Goal: Navigation & Orientation: Find specific page/section

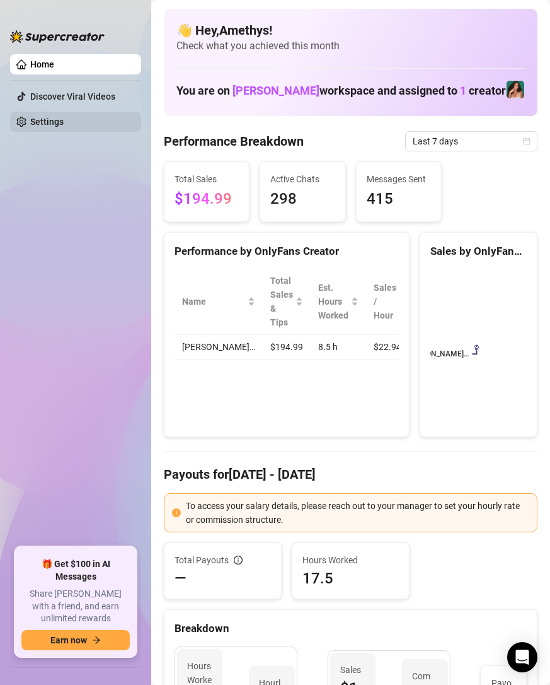
click at [42, 126] on link "Settings" at bounding box center [46, 122] width 33 height 10
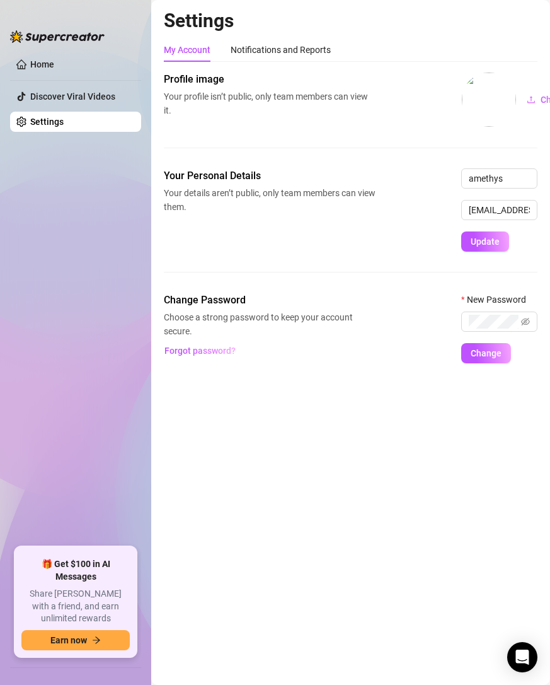
click at [69, 239] on ul "Home Discover Viral Videos Settings" at bounding box center [75, 295] width 131 height 492
click at [54, 61] on link "Home" at bounding box center [42, 64] width 24 height 10
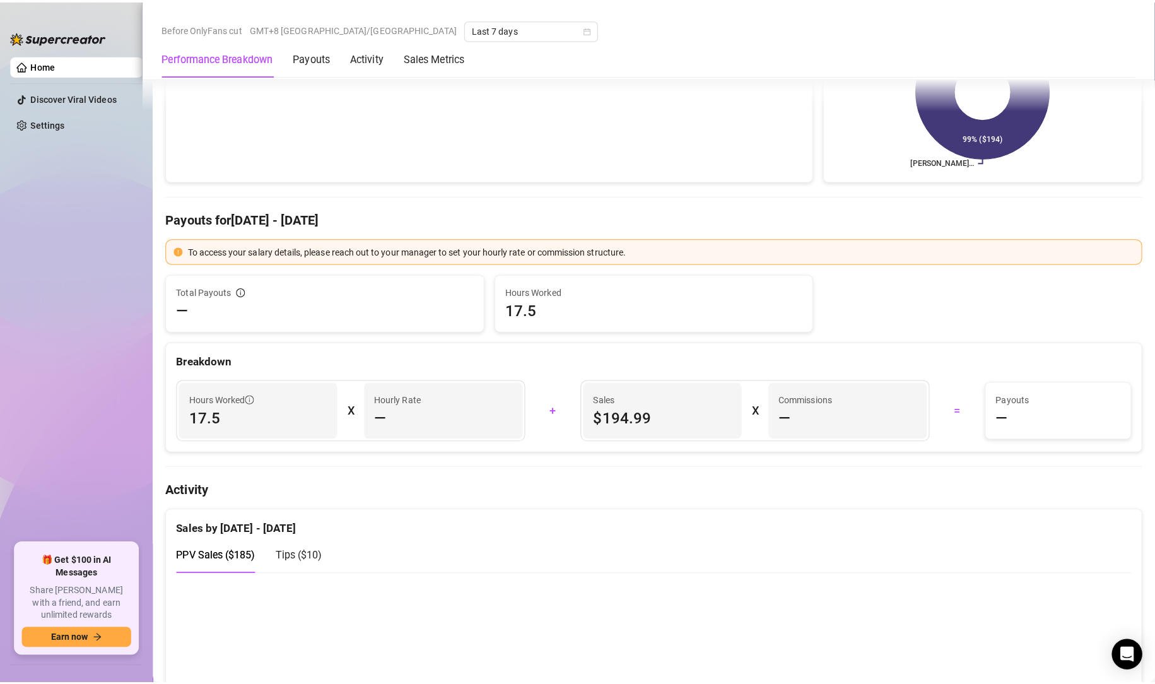
scroll to position [258, 0]
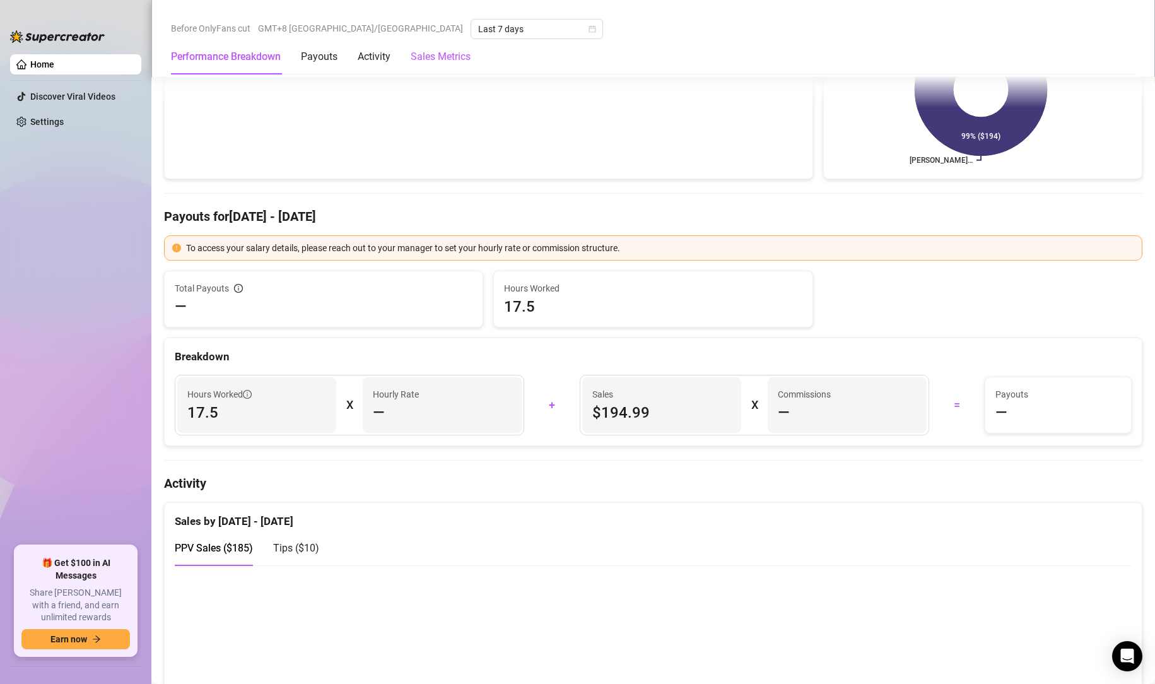
click at [428, 55] on Metrics "Sales Metrics" at bounding box center [441, 56] width 60 height 15
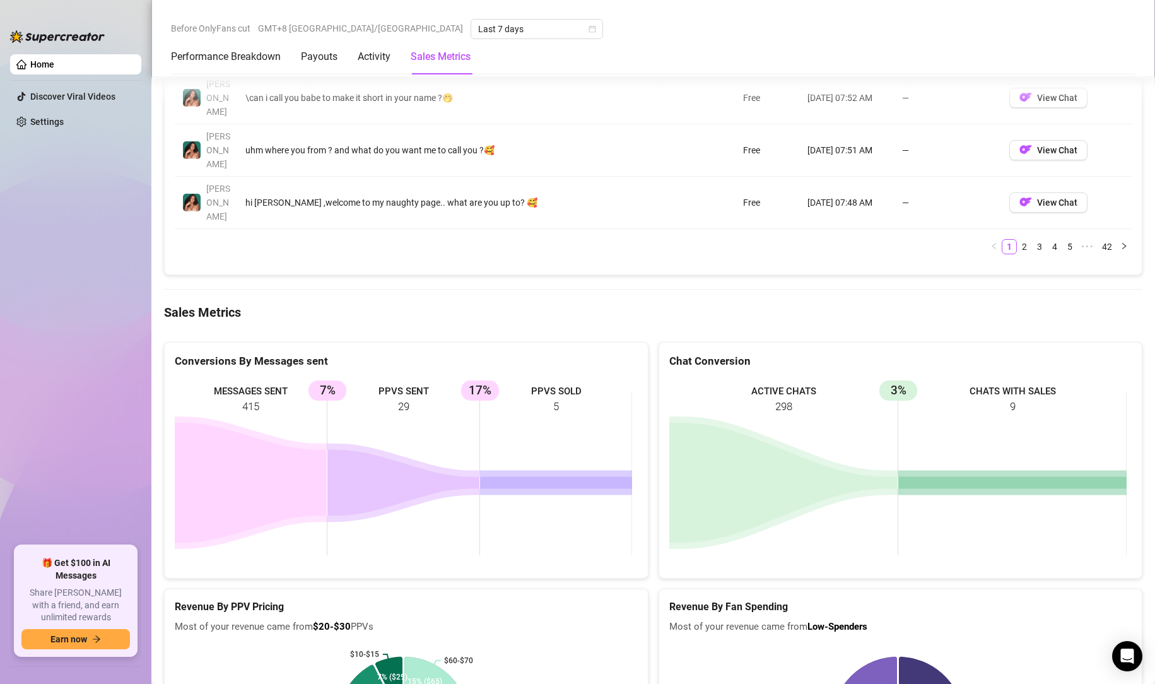
scroll to position [1708, 0]
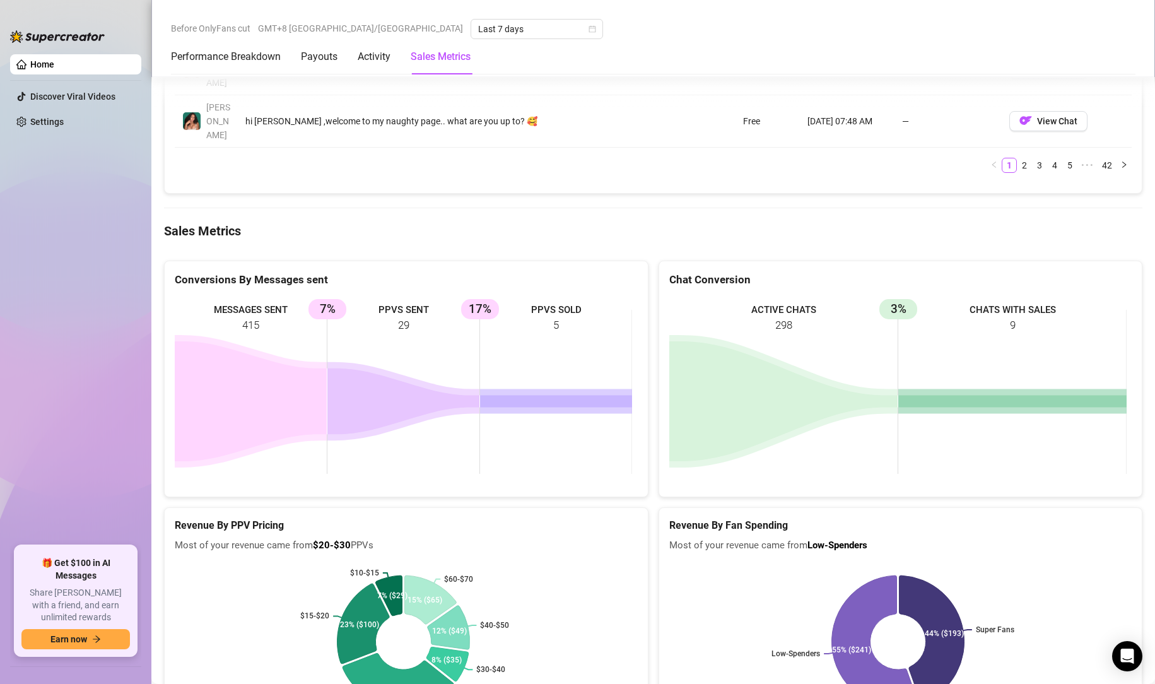
click at [393, 59] on div "Performance Breakdown Payouts Activity Sales Metrics" at bounding box center [321, 56] width 300 height 35
click at [373, 62] on div "Activity" at bounding box center [374, 56] width 33 height 15
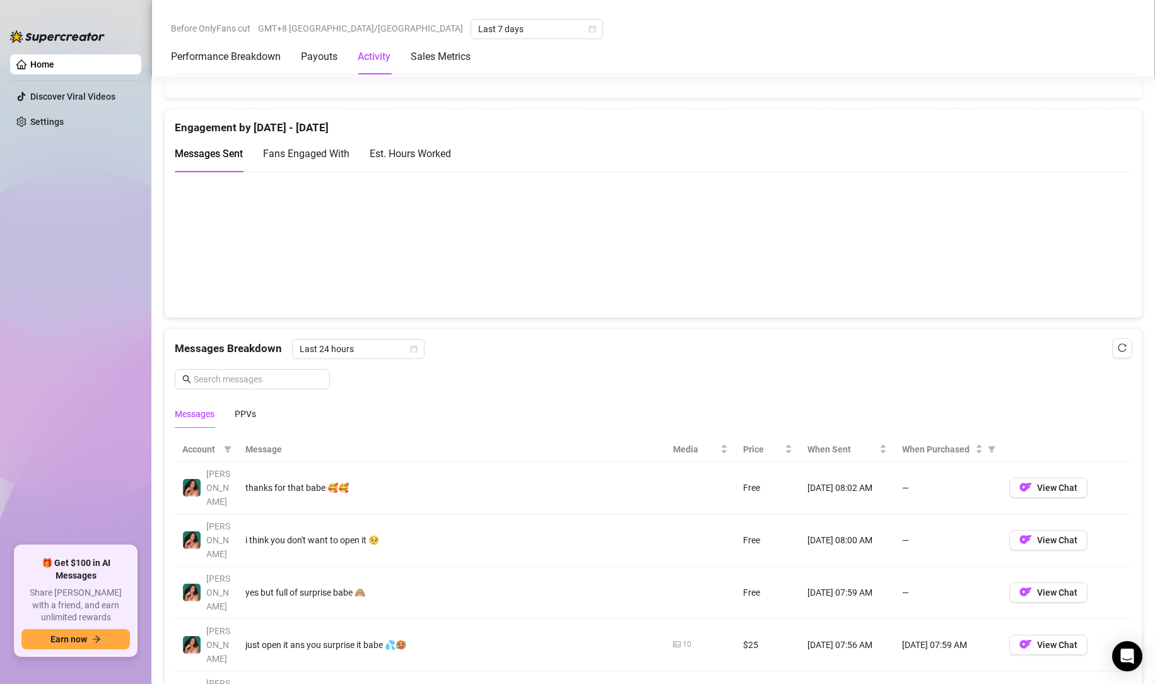
scroll to position [649, 0]
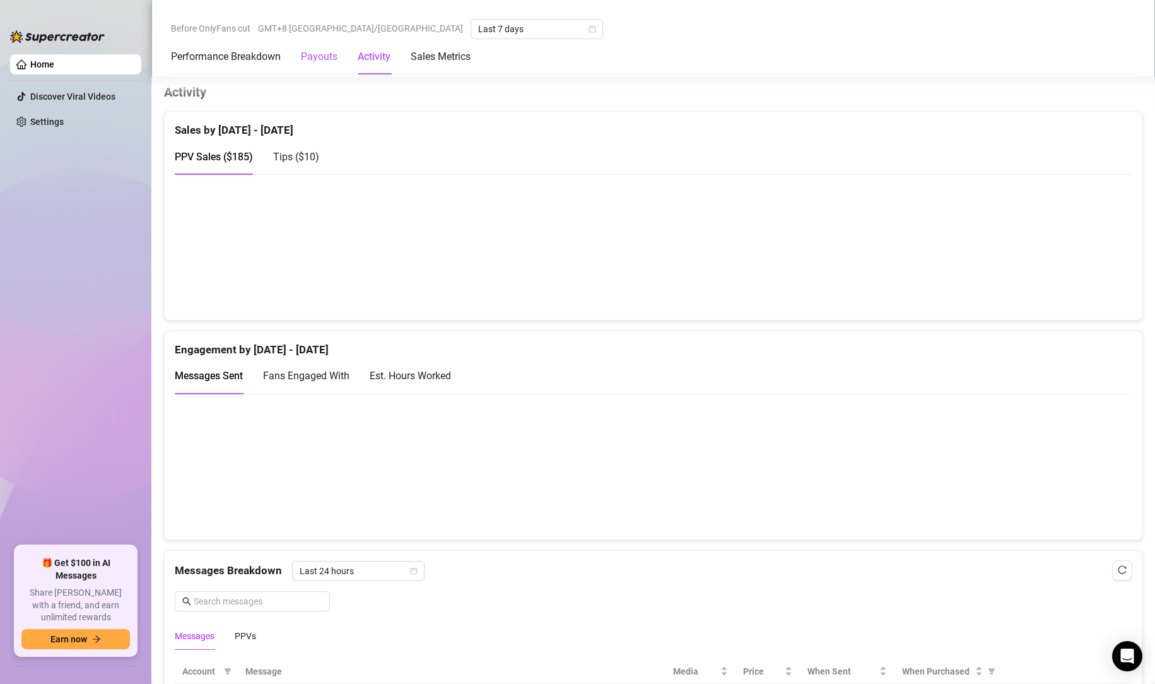
click at [320, 54] on div "Payouts" at bounding box center [319, 56] width 37 height 15
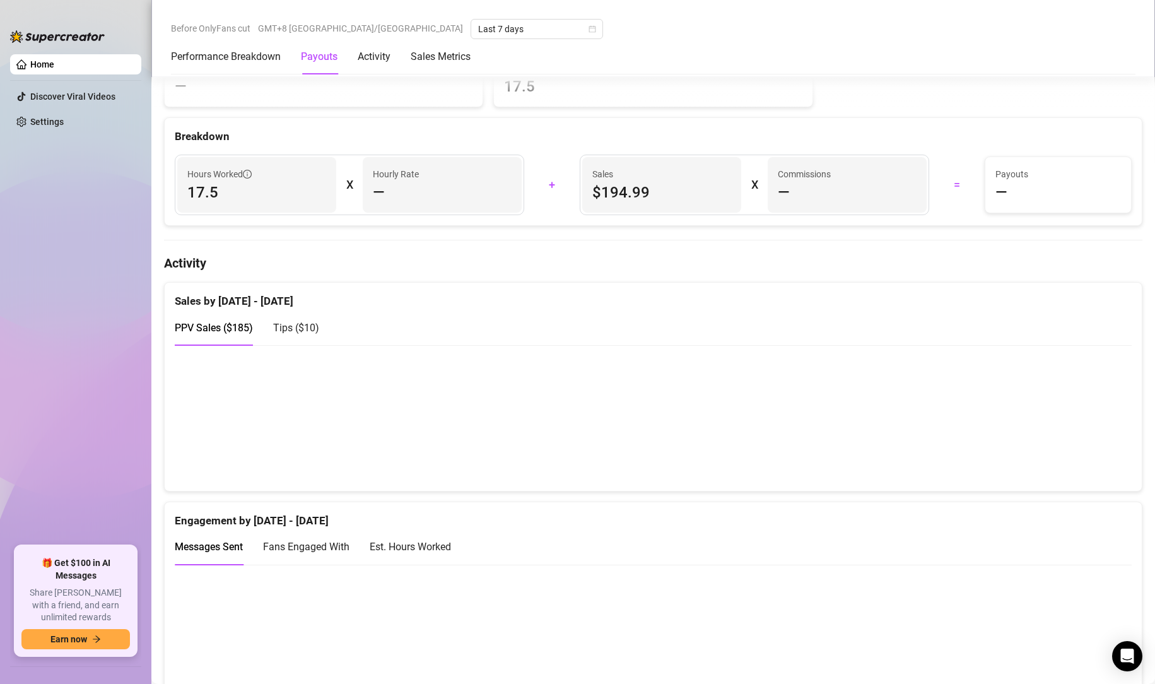
scroll to position [382, 0]
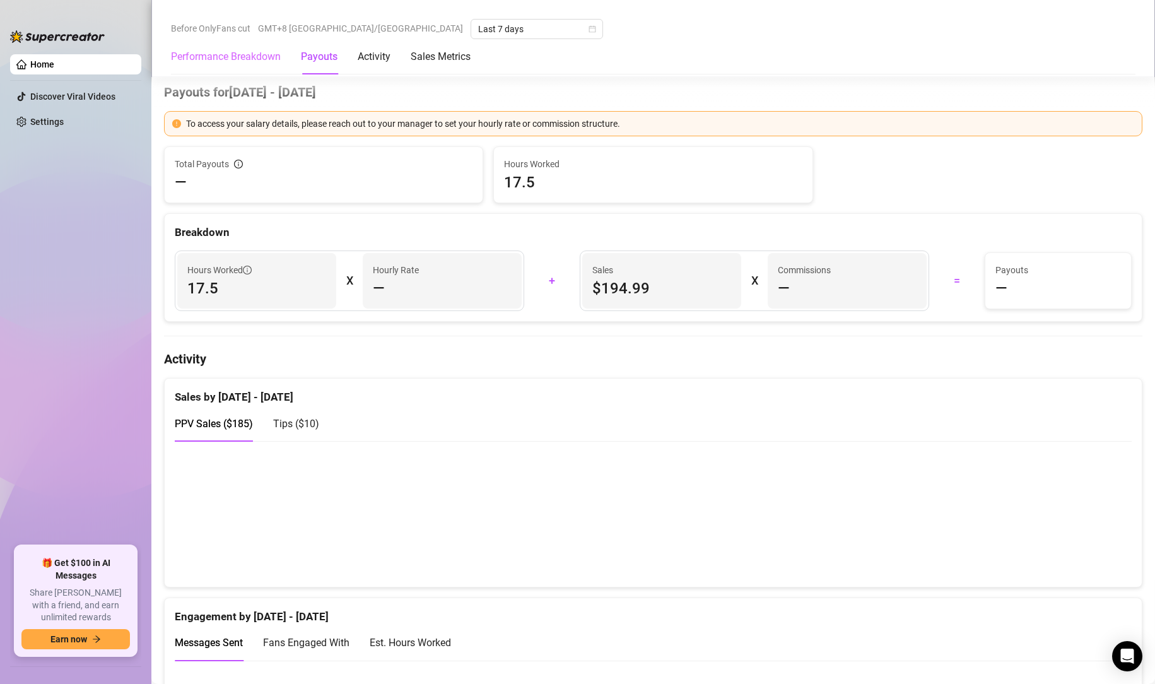
click at [259, 48] on div "Performance Breakdown" at bounding box center [226, 56] width 110 height 35
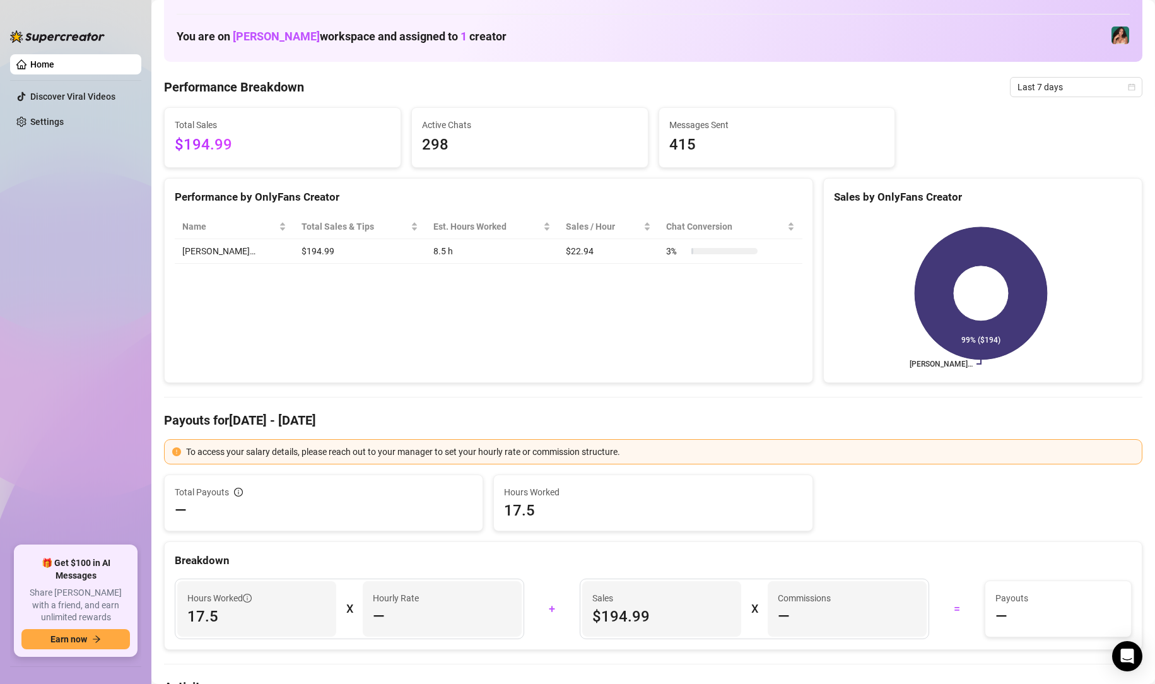
scroll to position [49, 0]
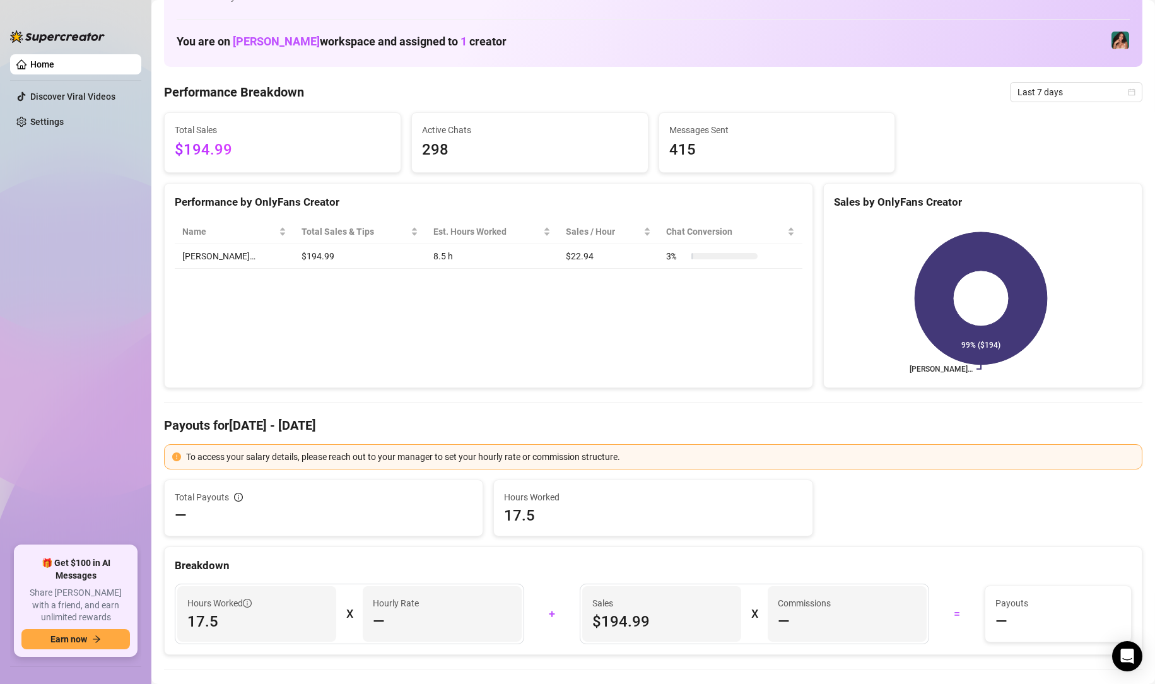
click at [303, 141] on span "$194.99" at bounding box center [283, 150] width 216 height 24
click at [494, 146] on span "298" at bounding box center [530, 150] width 216 height 24
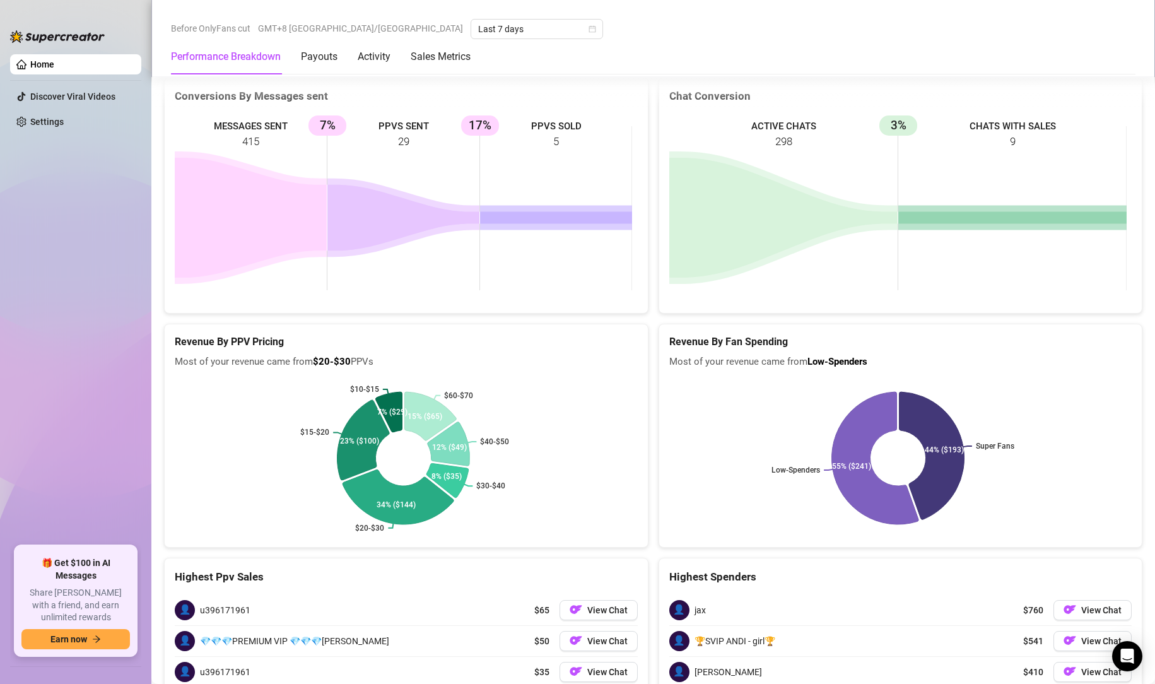
scroll to position [1897, 0]
